Goal: Information Seeking & Learning: Check status

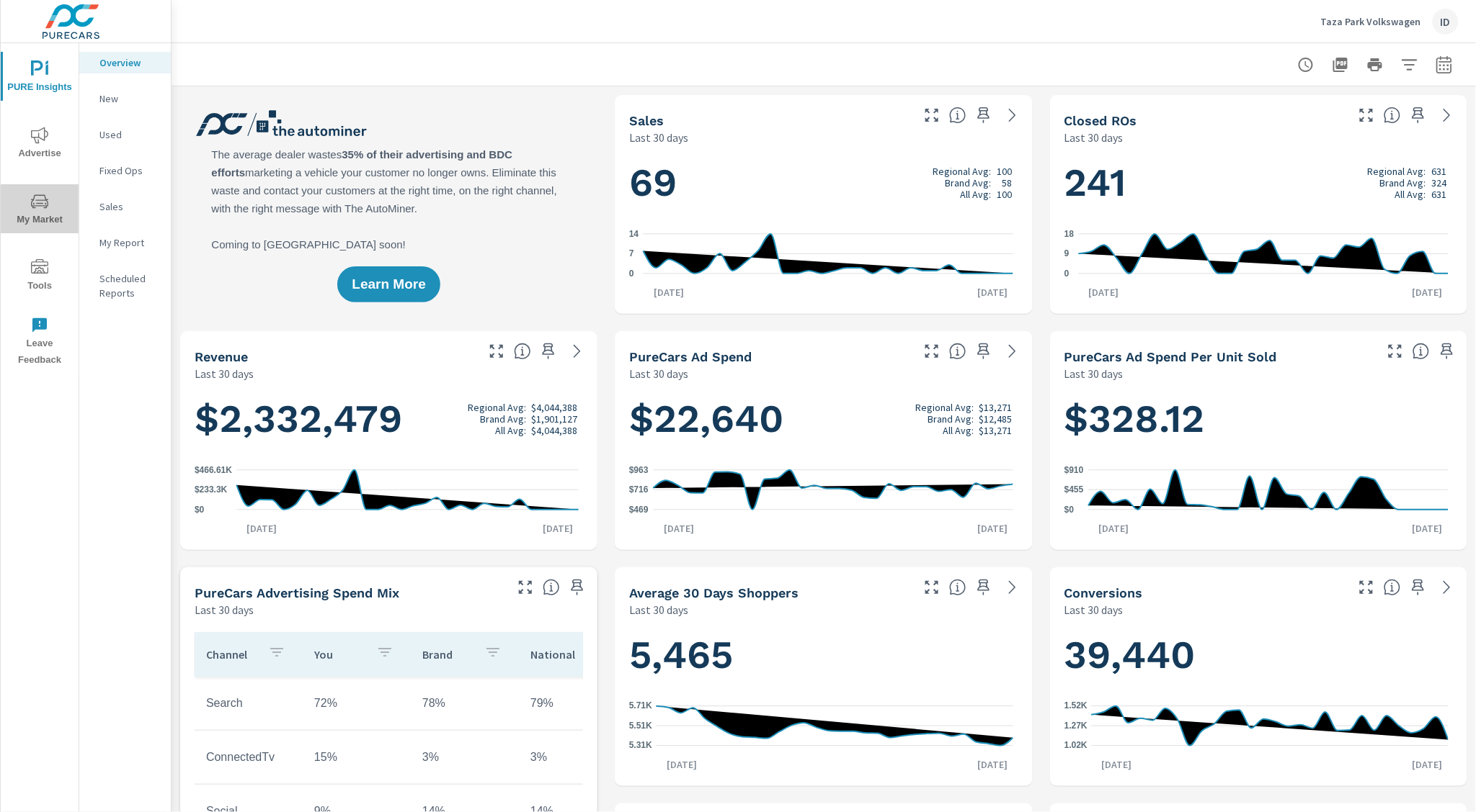
click at [51, 202] on span "My Market" at bounding box center [39, 210] width 69 height 35
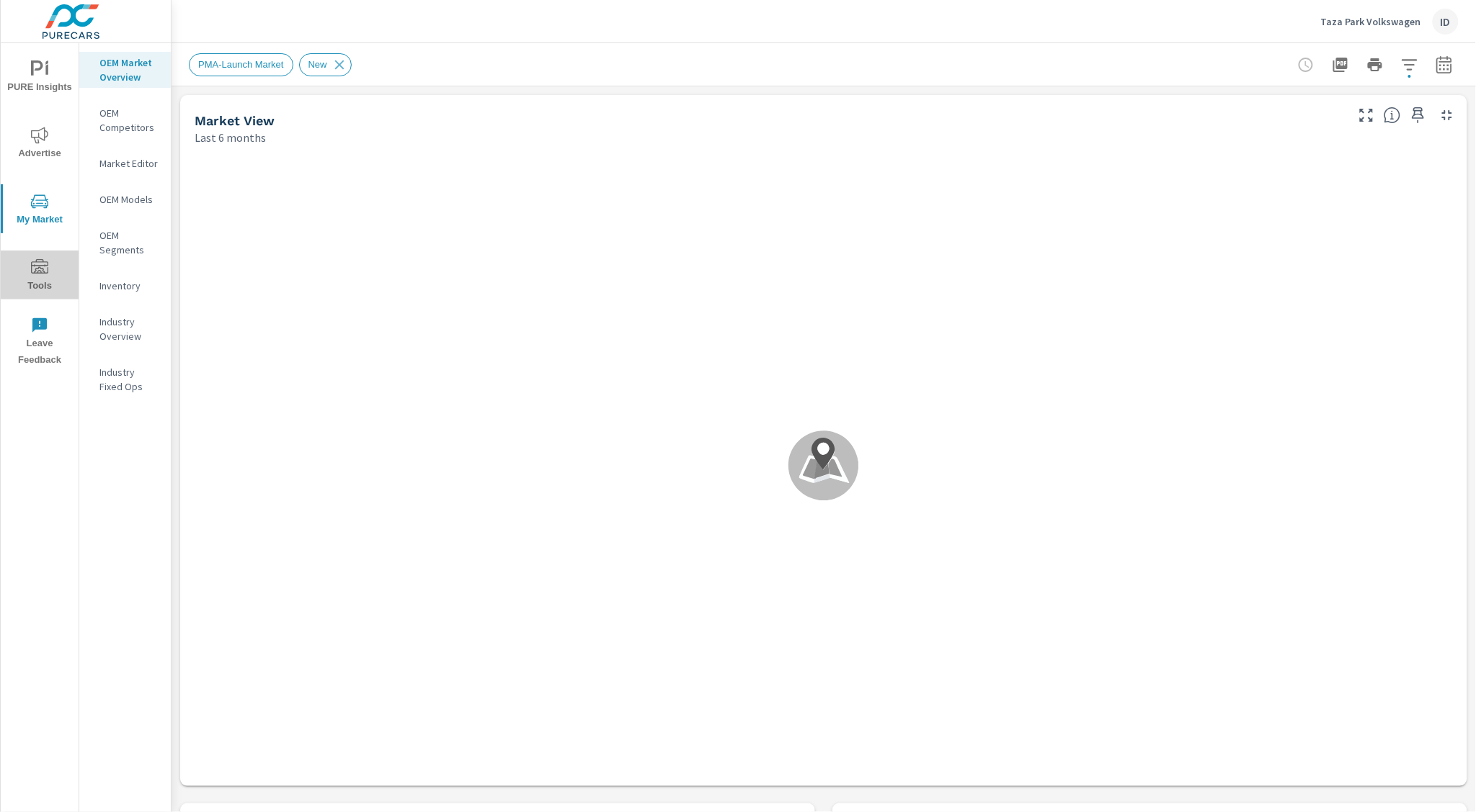
click at [45, 266] on icon "nav menu" at bounding box center [40, 266] width 17 height 15
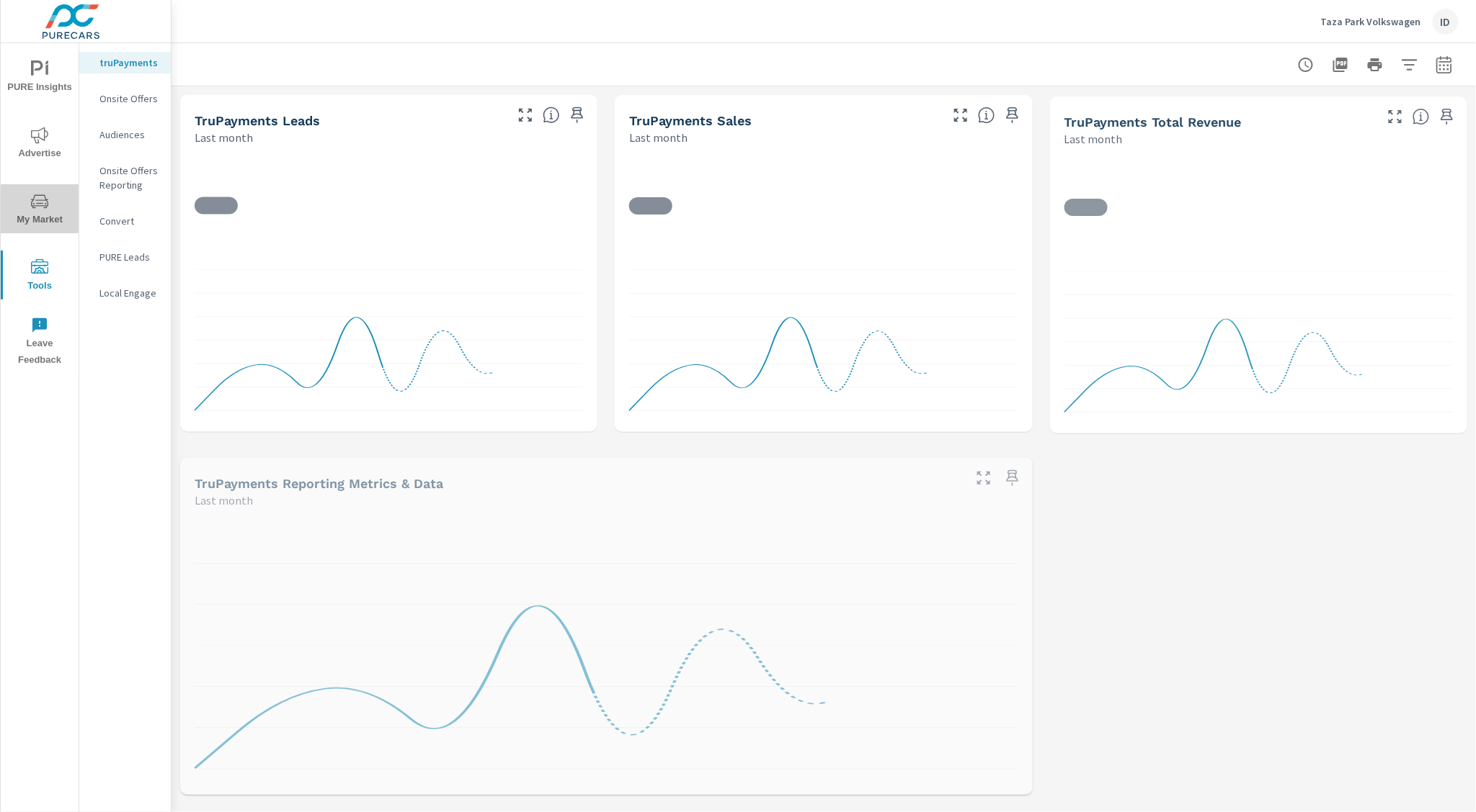
click at [49, 204] on span "My Market" at bounding box center [39, 210] width 69 height 35
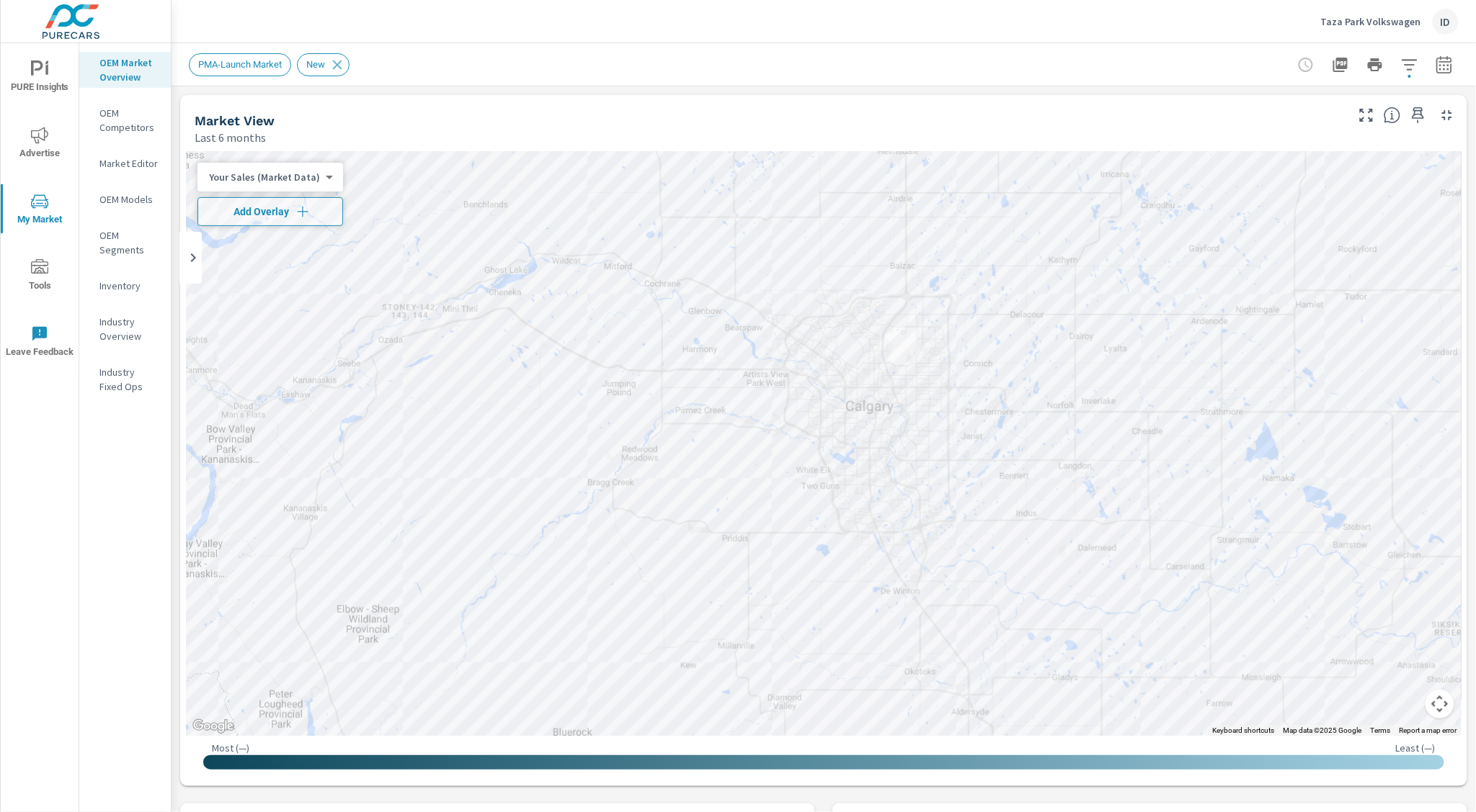
click at [45, 133] on icon "nav menu" at bounding box center [40, 135] width 17 height 17
